Goal: Transaction & Acquisition: Download file/media

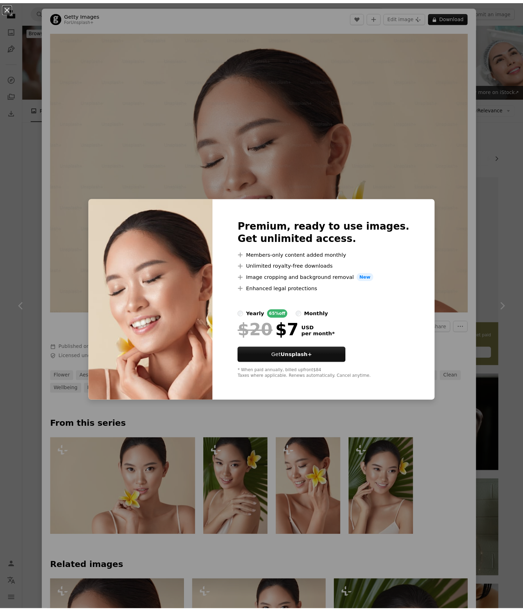
scroll to position [3516, 0]
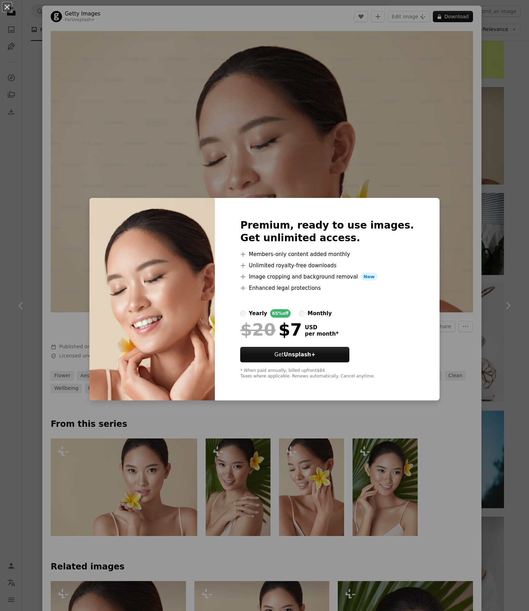
click at [450, 246] on div "An X shape Premium, ready to use images. Get unlimited access. A plus sign Memb…" at bounding box center [264, 305] width 529 height 611
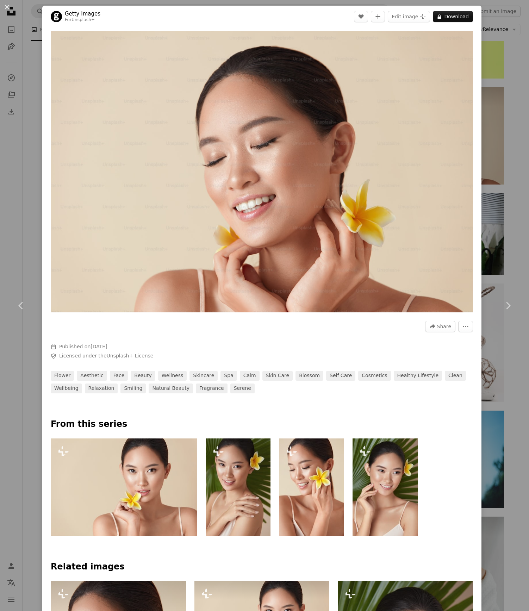
click at [489, 215] on div "An X shape Chevron left Chevron right Getty Images For Unsplash+ A heart A plus…" at bounding box center [264, 305] width 529 height 611
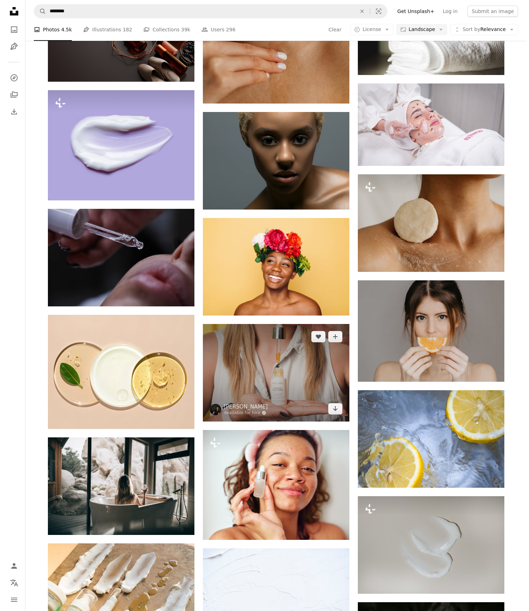
scroll to position [4161, 0]
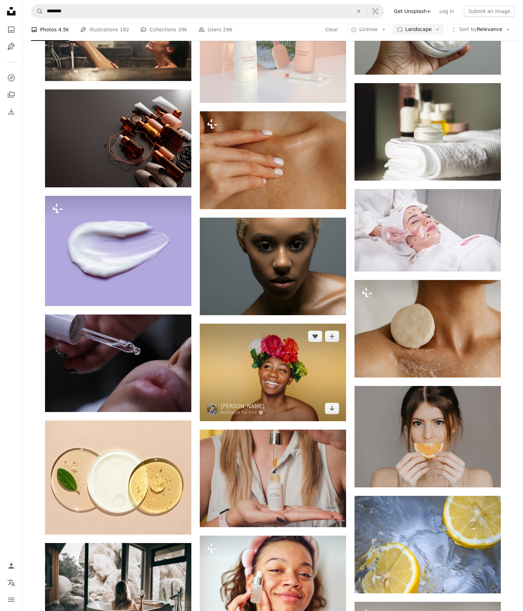
click at [295, 377] on img at bounding box center [273, 371] width 146 height 97
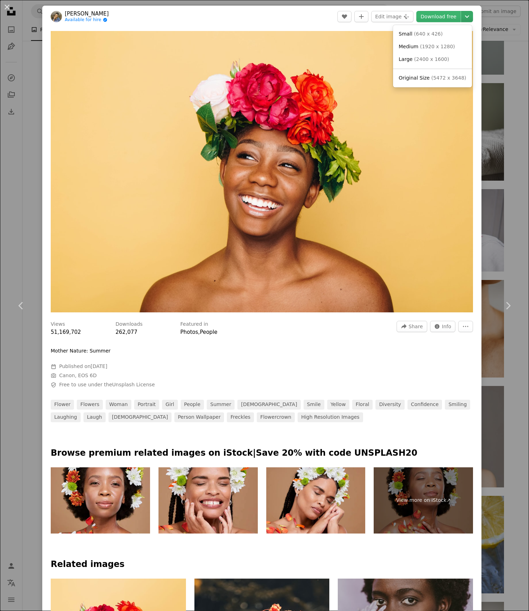
click at [461, 14] on icon "Chevron down" at bounding box center [466, 16] width 11 height 8
click at [442, 61] on span "( 2400 x 1600 )" at bounding box center [431, 59] width 35 height 6
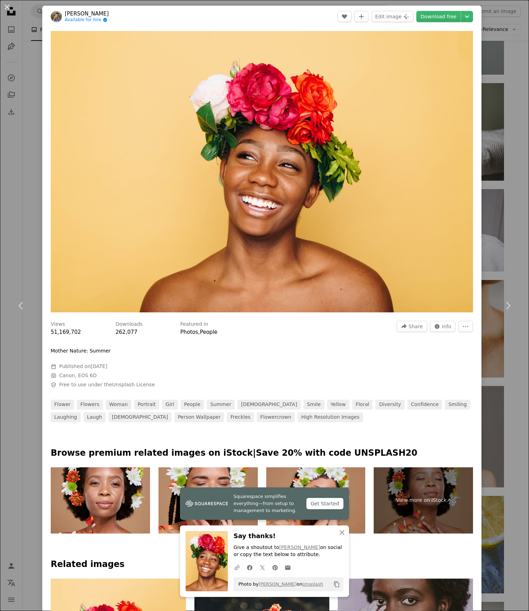
click at [488, 59] on div "An X shape Chevron left Chevron right [PERSON_NAME] Available for hire A checkm…" at bounding box center [264, 305] width 529 height 611
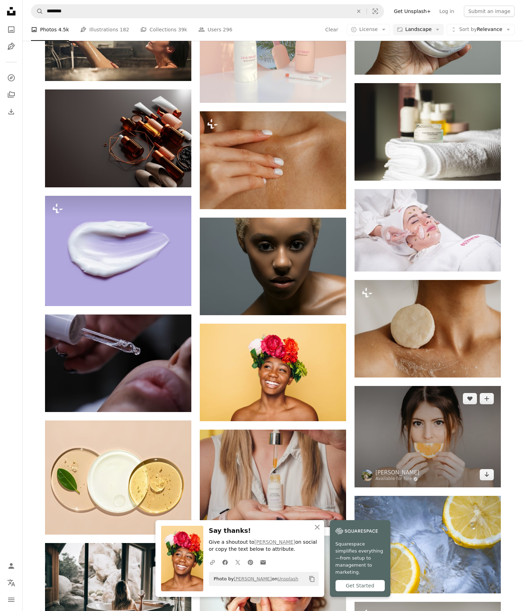
click at [448, 419] on img at bounding box center [428, 437] width 146 height 102
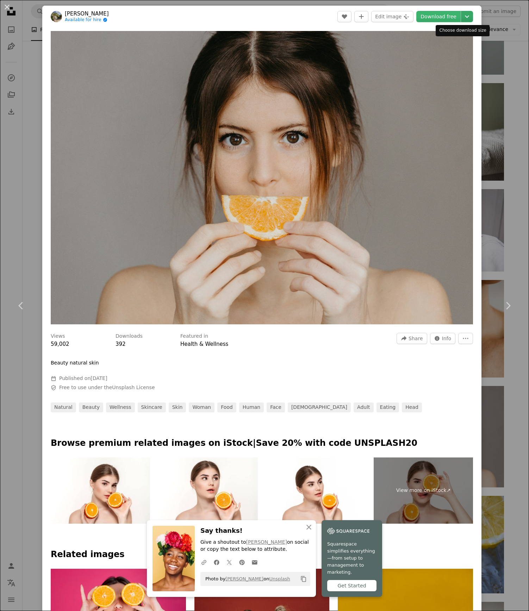
click at [462, 16] on icon "Chevron down" at bounding box center [466, 16] width 11 height 8
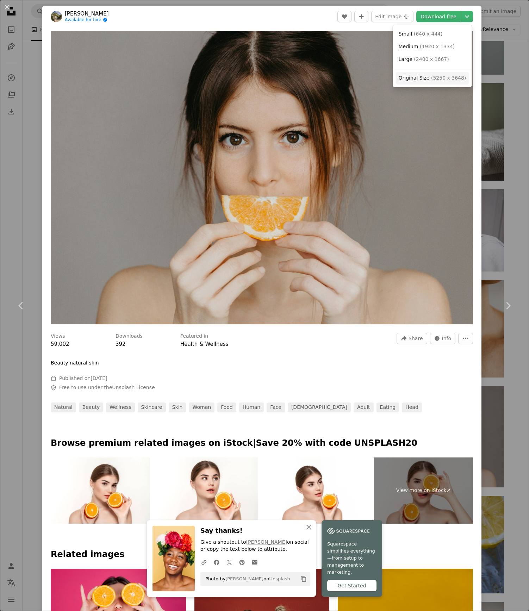
click at [436, 74] on link "Original Size ( 5250 x 3648 )" at bounding box center [432, 78] width 73 height 13
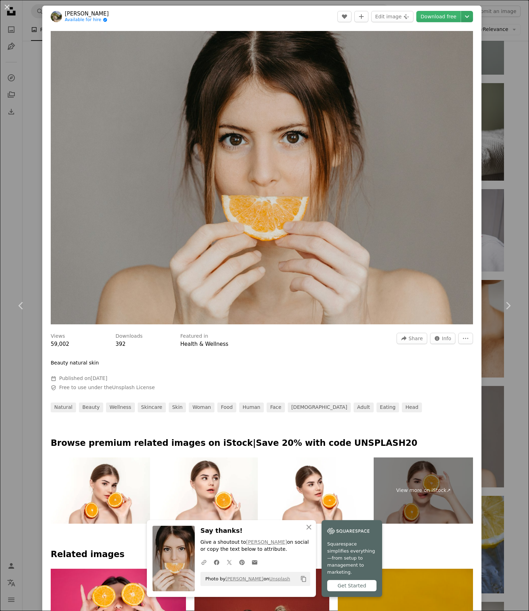
click at [465, 17] on icon "Choose download size" at bounding box center [467, 16] width 4 height 2
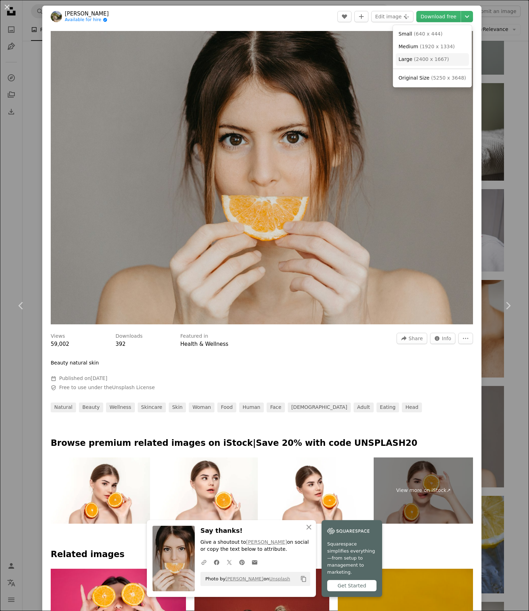
click at [439, 56] on span "( 2400 x 1667 )" at bounding box center [431, 59] width 35 height 6
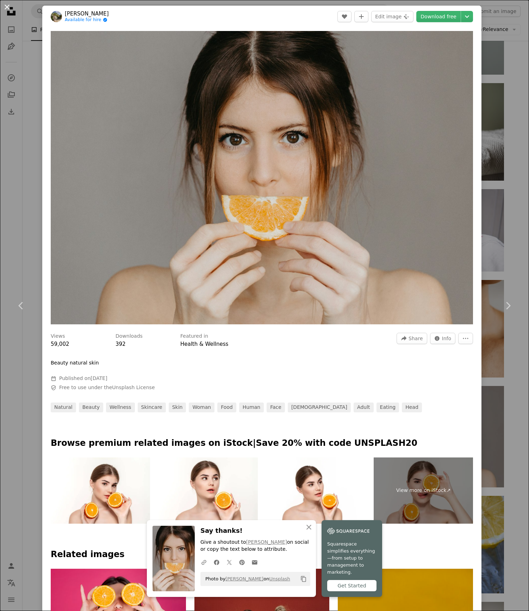
click at [6, 9] on button "An X shape" at bounding box center [7, 7] width 8 height 8
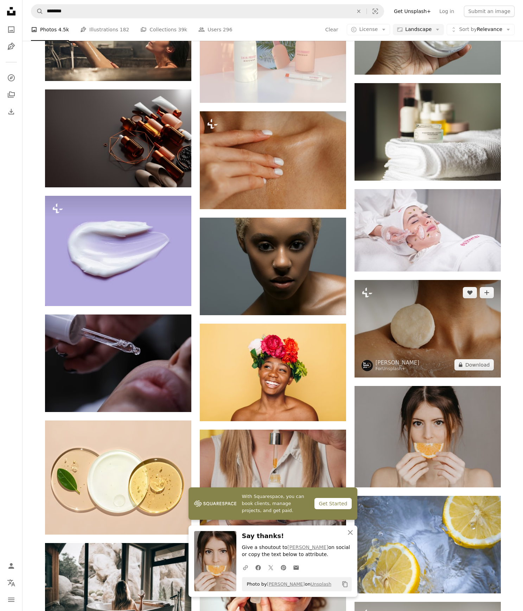
click at [386, 339] on img at bounding box center [428, 328] width 146 height 97
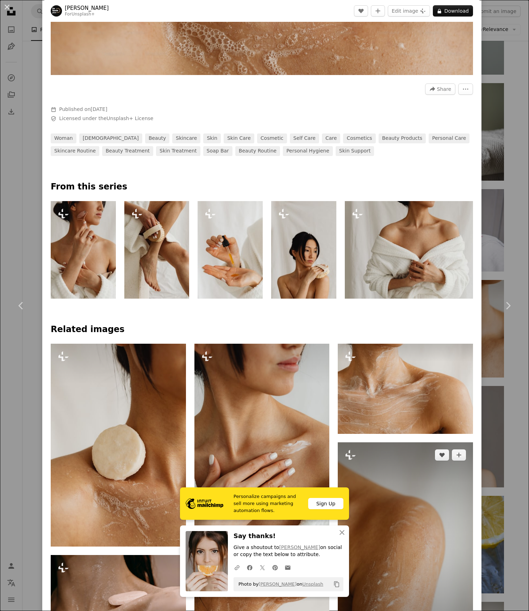
scroll to position [406, 0]
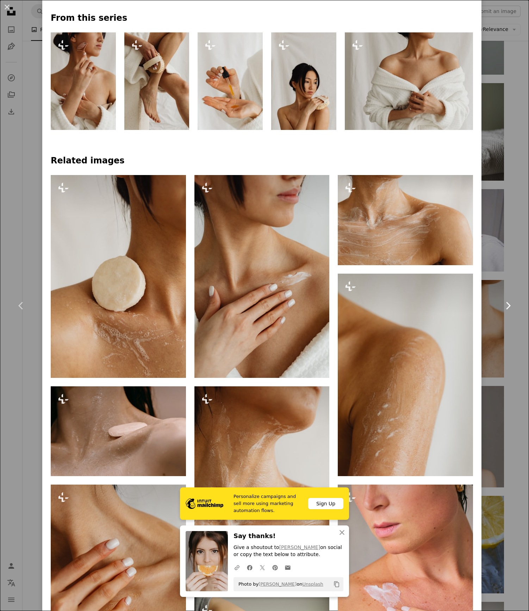
click at [506, 276] on link "Chevron right" at bounding box center [507, 306] width 42 height 68
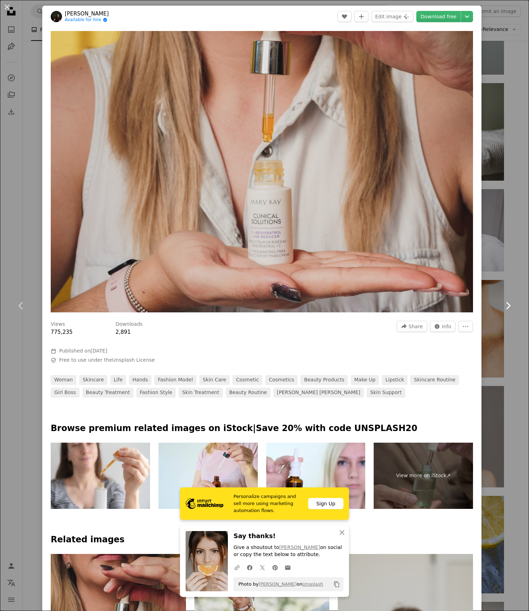
click at [517, 277] on link "Chevron right" at bounding box center [507, 306] width 42 height 68
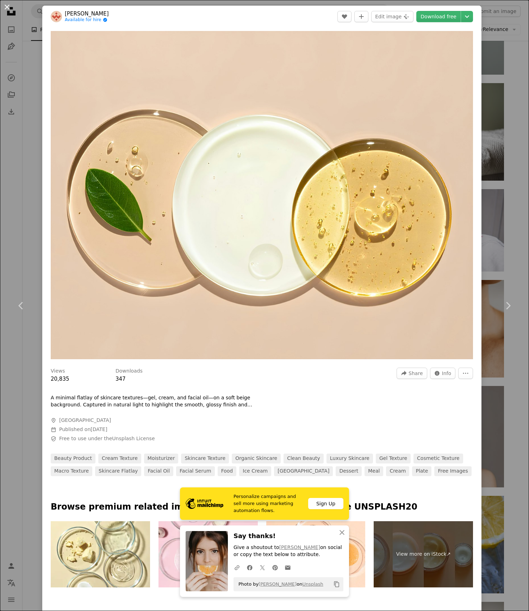
click at [5, 9] on button "An X shape" at bounding box center [7, 7] width 8 height 8
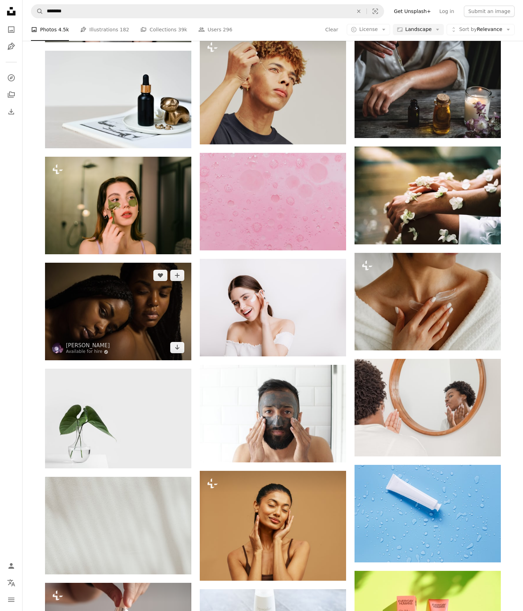
scroll to position [2925, 0]
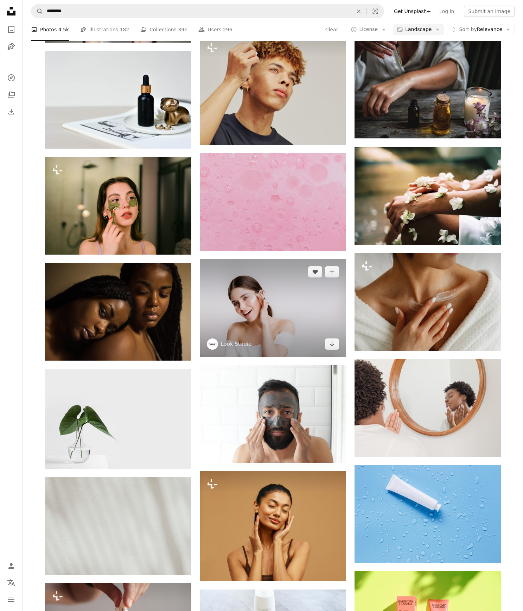
click at [278, 302] on img at bounding box center [273, 307] width 146 height 97
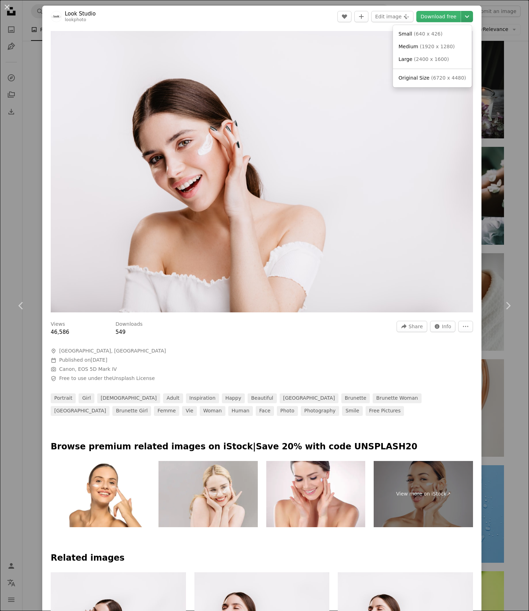
click at [463, 13] on icon "Chevron down" at bounding box center [466, 16] width 11 height 8
click at [442, 58] on span "( 2400 x 1600 )" at bounding box center [431, 59] width 35 height 6
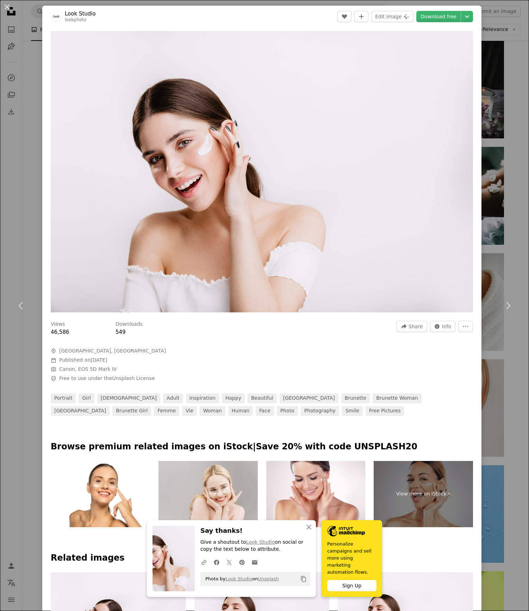
click at [490, 56] on div "An X shape Chevron left Chevron right Look Studio lookphoto A heart A plus sign…" at bounding box center [264, 305] width 529 height 611
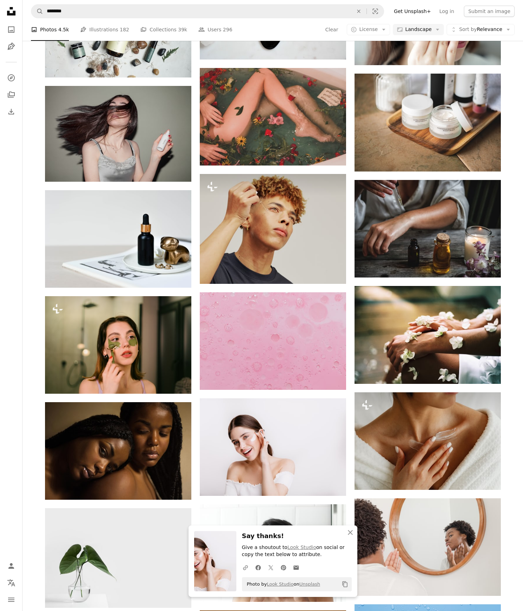
scroll to position [2786, 0]
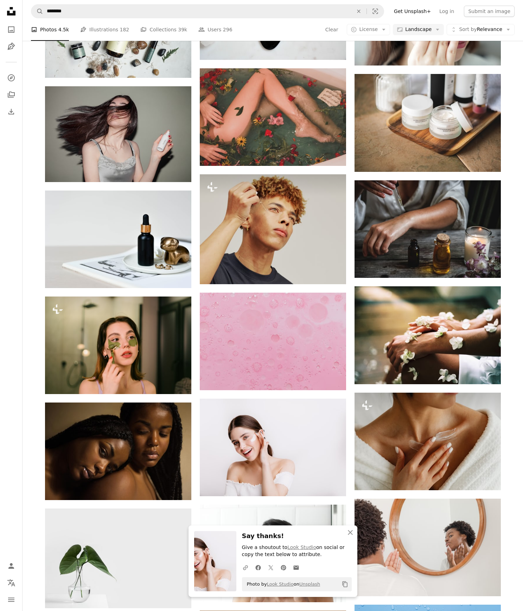
click at [428, 35] on div "A photo Photos 4.5k Pen Tool Illustrations 182 A stack of folders Collections 3…" at bounding box center [273, 29] width 484 height 23
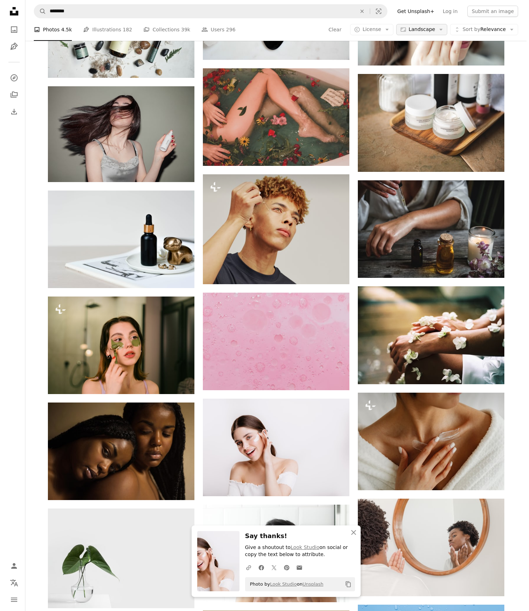
scroll to position [0, 0]
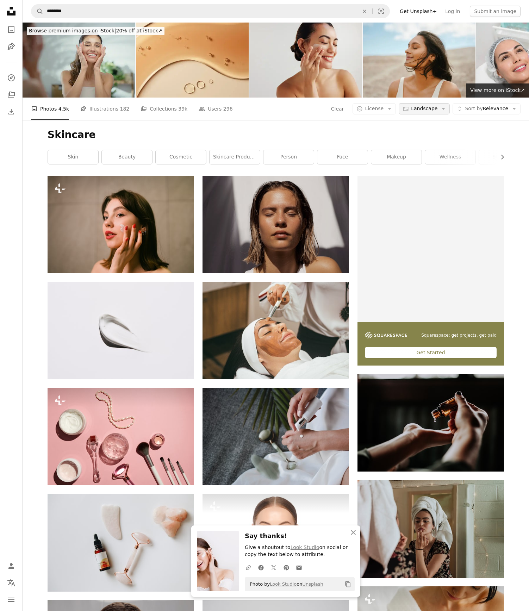
click at [428, 105] on span "Landscape" at bounding box center [424, 108] width 26 height 7
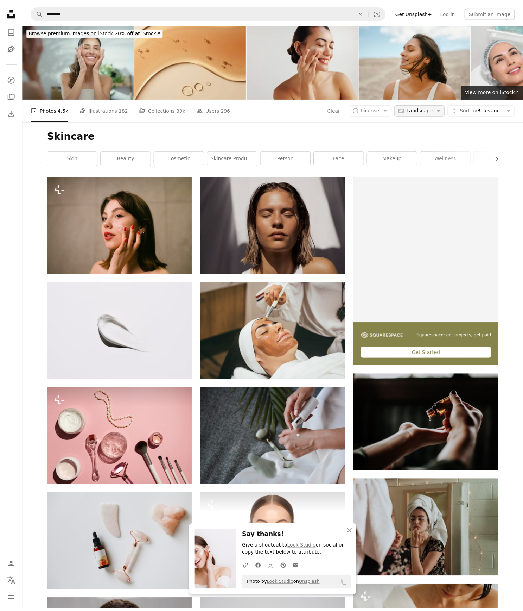
scroll to position [2786, 0]
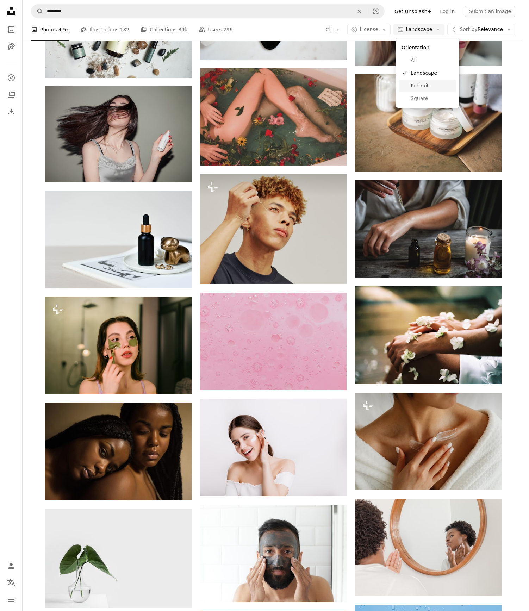
click at [426, 84] on span "Portrait" at bounding box center [431, 85] width 43 height 7
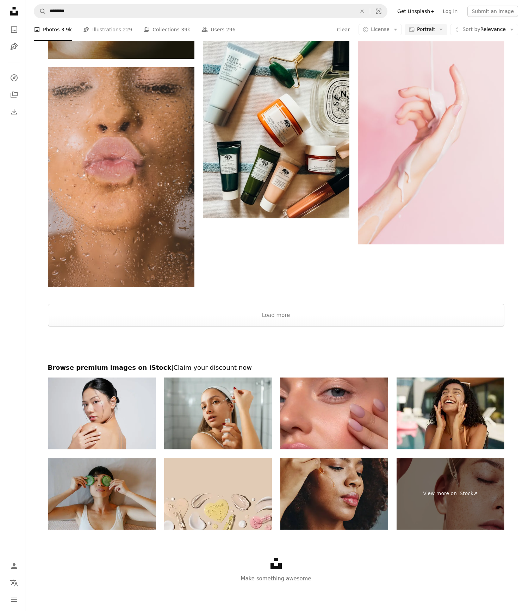
scroll to position [1214, 0]
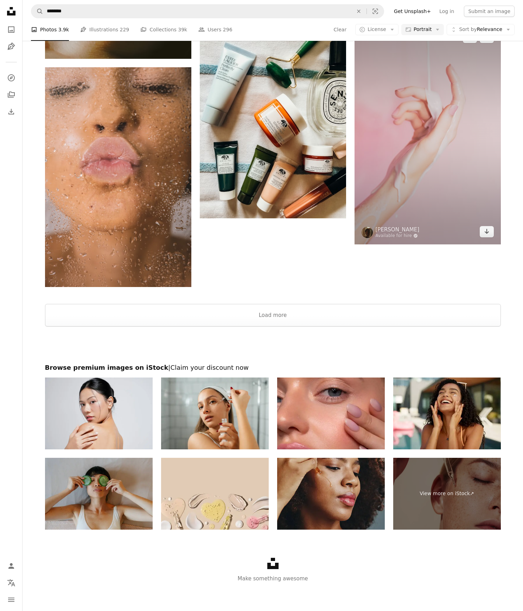
click at [433, 244] on img at bounding box center [428, 135] width 146 height 220
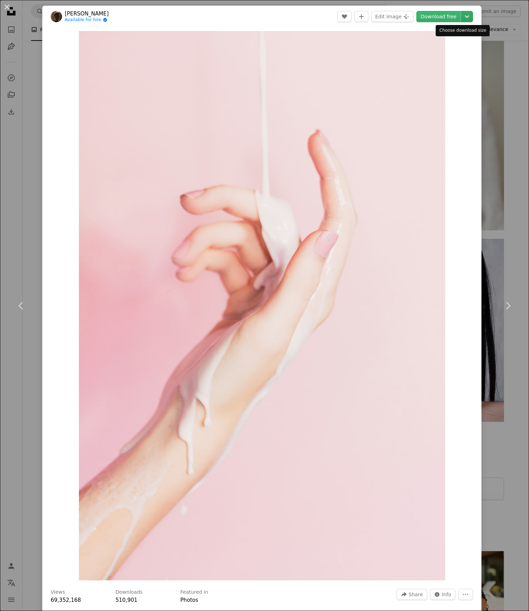
click at [461, 19] on icon "Chevron down" at bounding box center [466, 16] width 11 height 8
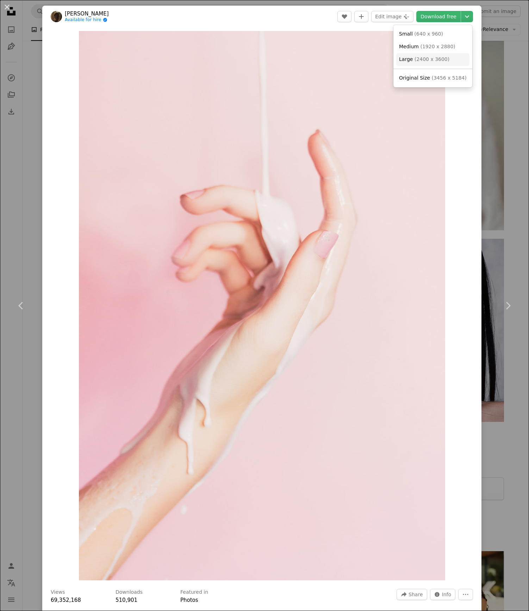
click at [445, 56] on span "( 2400 x 3600 )" at bounding box center [431, 59] width 35 height 6
